Goal: Task Accomplishment & Management: Check status

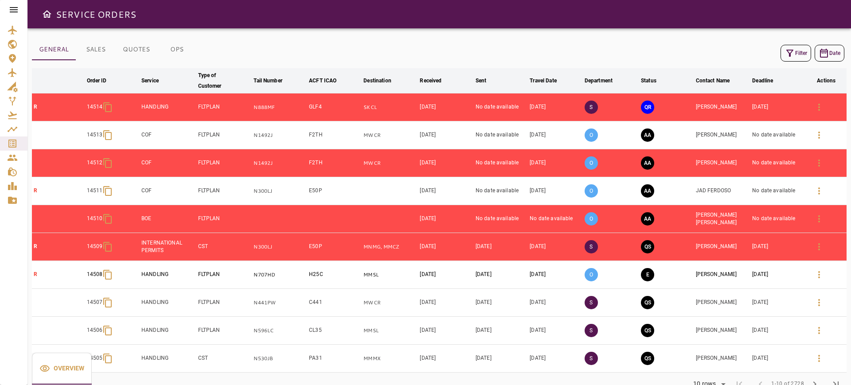
click at [798, 63] on div "Filter Date" at bounding box center [439, 53] width 814 height 21
click at [797, 63] on div "Filter Date" at bounding box center [439, 53] width 814 height 21
click at [0, 20] on ul at bounding box center [13, 114] width 27 height 191
click at [798, 47] on button "Filter" at bounding box center [795, 53] width 31 height 17
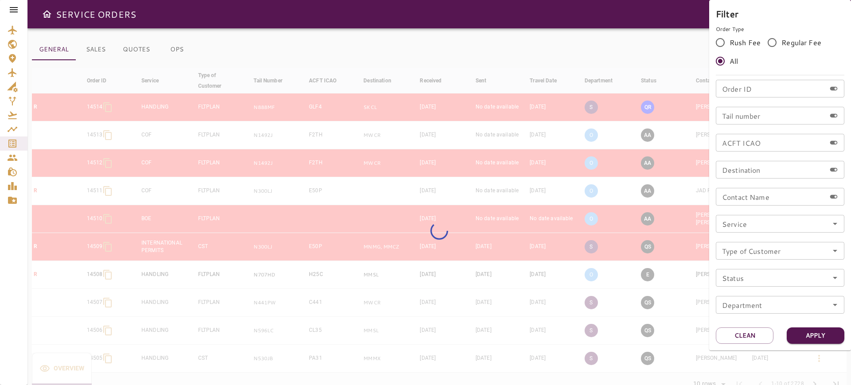
click at [757, 95] on input "Order ID" at bounding box center [771, 89] width 110 height 18
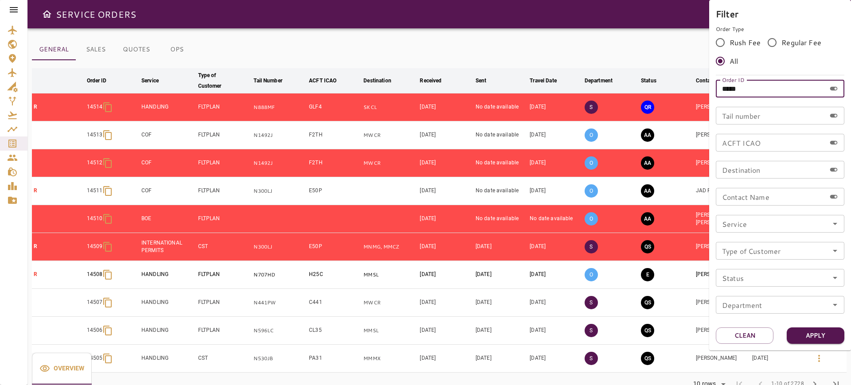
type input "*****"
click at [818, 343] on div "Filter Order Type Rush Fee Regular Fee All Order ID ***** Order ID Tail number …" at bounding box center [780, 175] width 142 height 351
click at [817, 339] on button "Apply" at bounding box center [816, 335] width 58 height 16
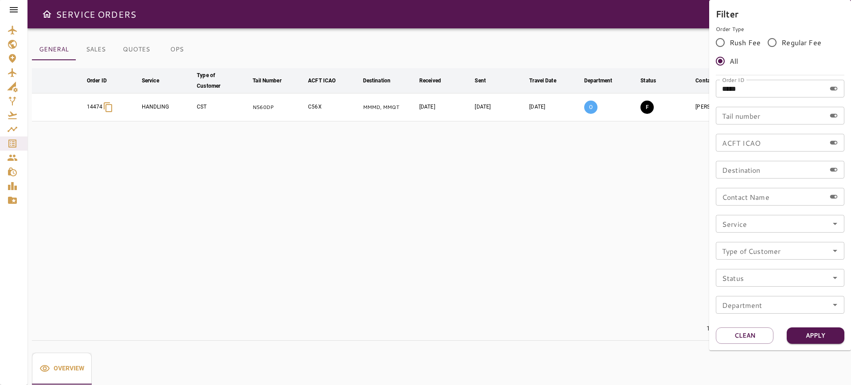
click at [512, 300] on div at bounding box center [425, 192] width 851 height 385
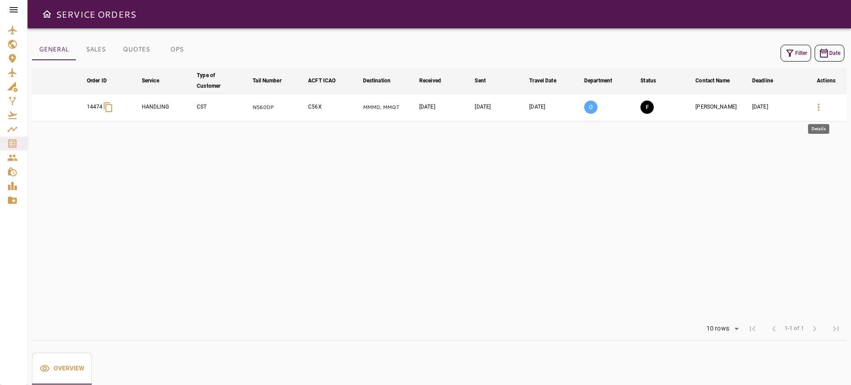
click at [822, 110] on icon "button" at bounding box center [818, 107] width 11 height 11
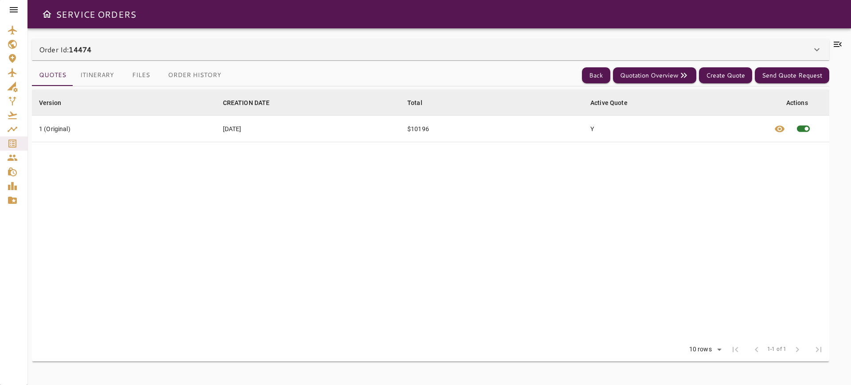
click at [839, 53] on div at bounding box center [837, 206] width 17 height 335
click at [836, 43] on icon at bounding box center [837, 44] width 11 height 11
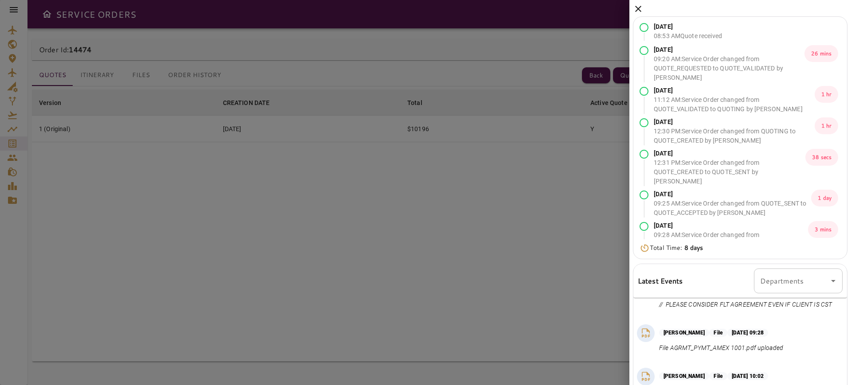
click at [635, 4] on icon at bounding box center [638, 9] width 11 height 11
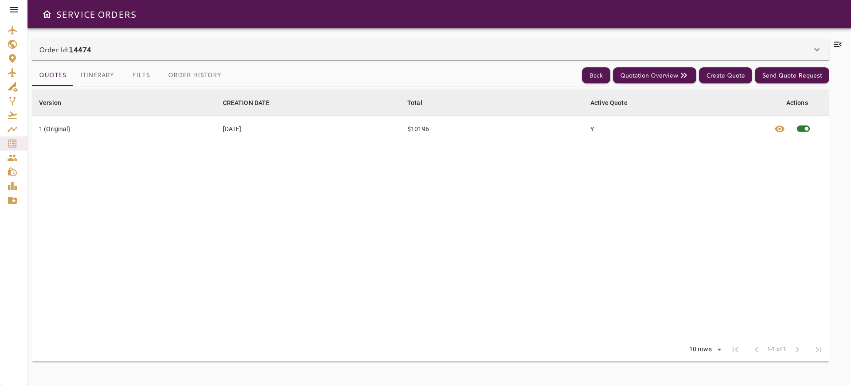
click at [193, 52] on div "Order Id: 14474" at bounding box center [425, 49] width 772 height 11
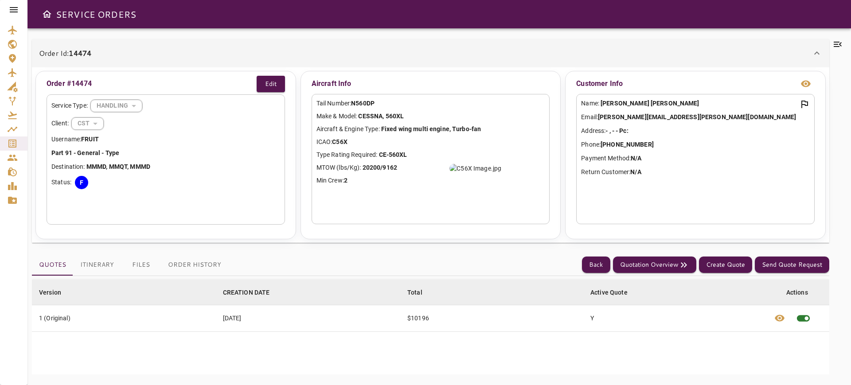
click at [140, 271] on button "Files" at bounding box center [141, 264] width 40 height 21
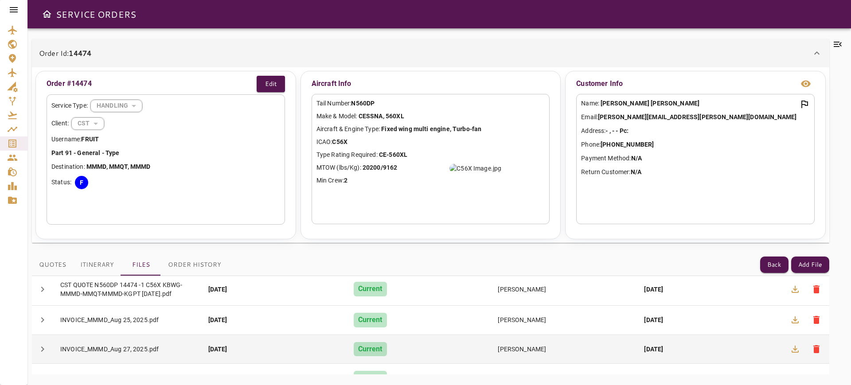
scroll to position [109, 0]
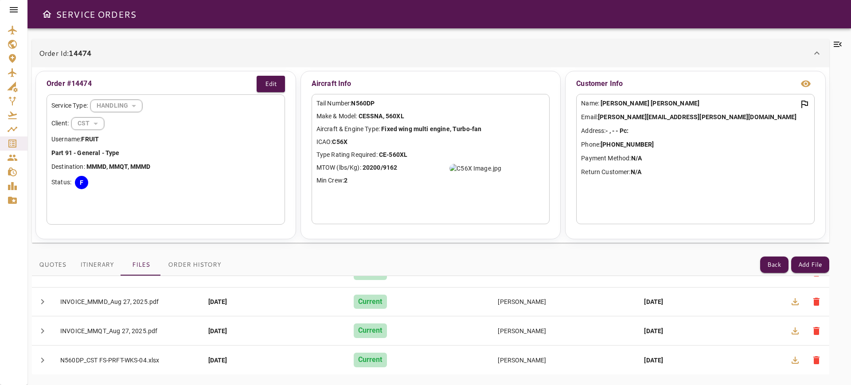
click at [792, 53] on div "Order Id: 14474" at bounding box center [425, 53] width 772 height 11
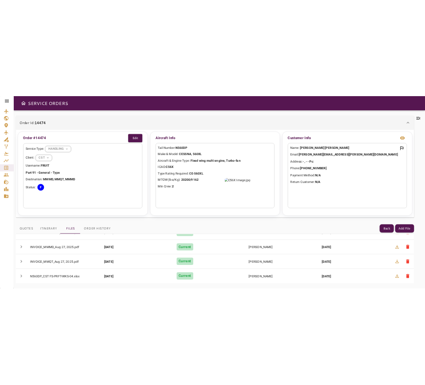
scroll to position [0, 0]
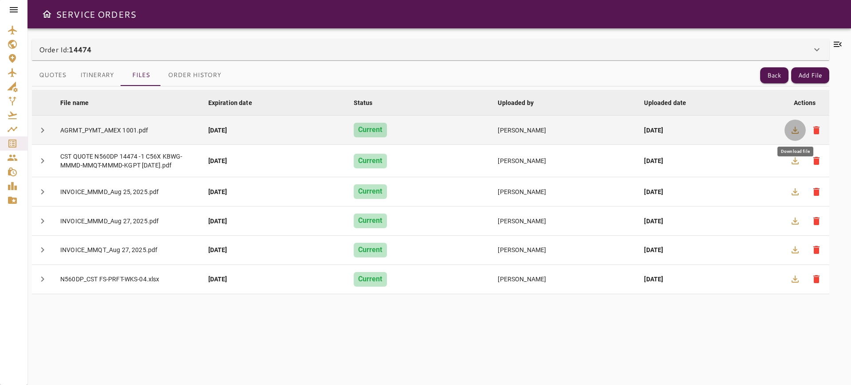
click at [791, 126] on icon "button" at bounding box center [795, 130] width 11 height 11
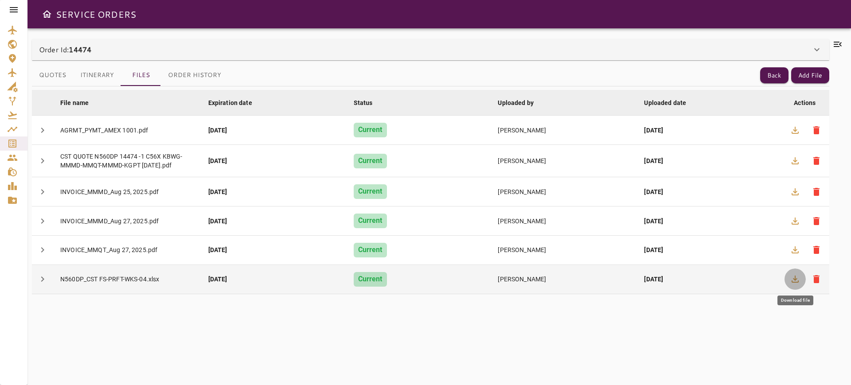
click at [798, 277] on icon "button" at bounding box center [795, 279] width 11 height 11
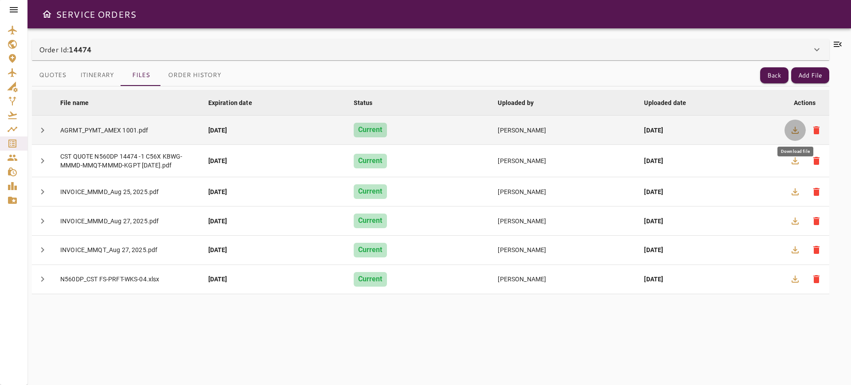
click at [798, 125] on icon "button" at bounding box center [795, 130] width 11 height 11
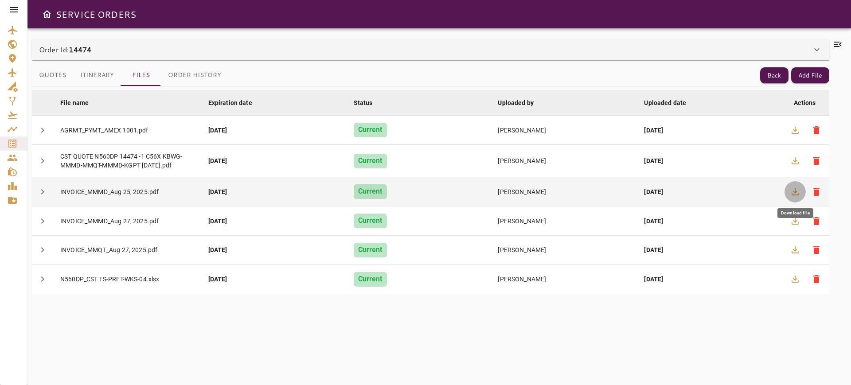
click at [792, 194] on icon "button" at bounding box center [794, 191] width 7 height 7
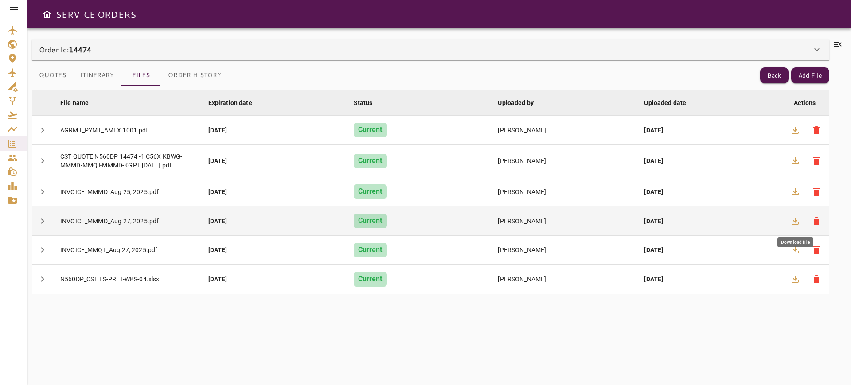
click at [793, 222] on icon "button" at bounding box center [795, 221] width 11 height 11
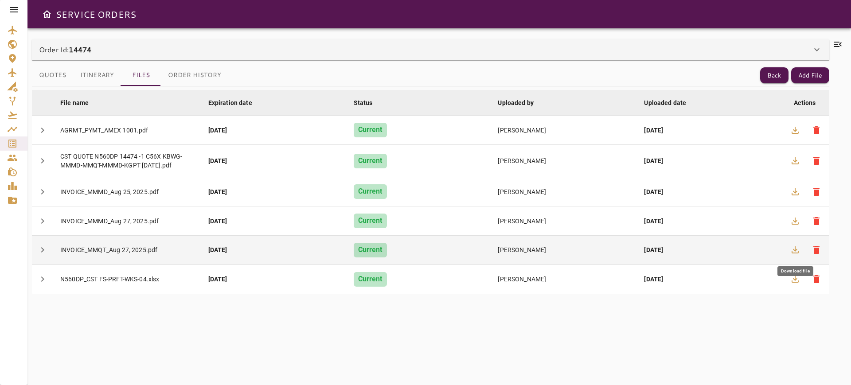
click at [795, 248] on icon "button" at bounding box center [795, 250] width 11 height 11
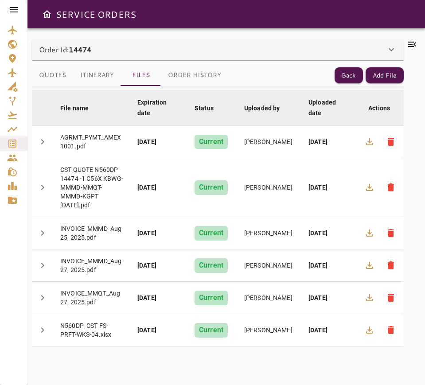
drag, startPoint x: 410, startPoint y: 43, endPoint x: 417, endPoint y: 41, distance: 6.9
click at [417, 41] on icon at bounding box center [412, 44] width 11 height 11
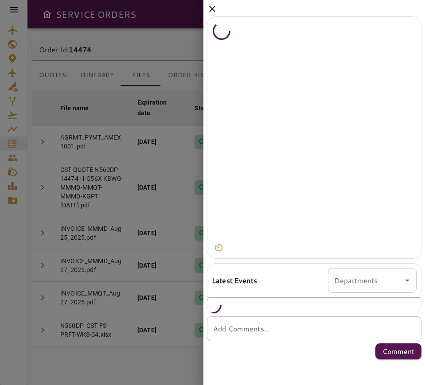
click at [222, 41] on div "Latest Events Departments Departments Add Comments... * Add Comments... Comment" at bounding box center [111, 192] width 222 height 385
click at [417, 41] on div at bounding box center [314, 137] width 214 height 242
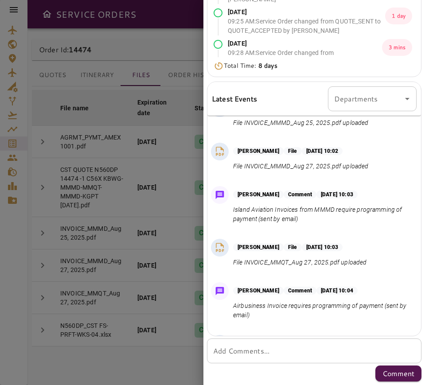
scroll to position [610, 0]
